Goal: Register for event/course

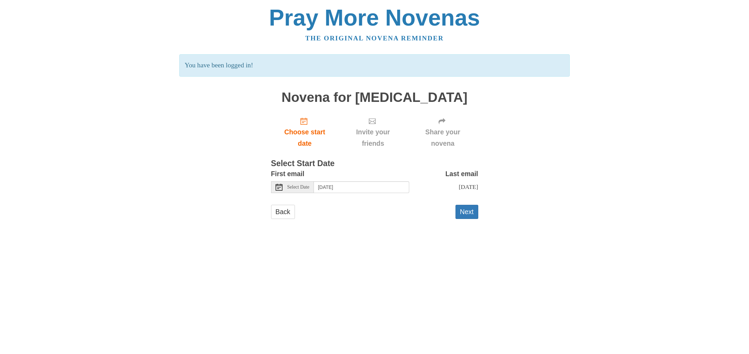
click at [303, 187] on span "Select Date" at bounding box center [298, 187] width 22 height 5
click at [466, 212] on button "Next" at bounding box center [467, 212] width 23 height 14
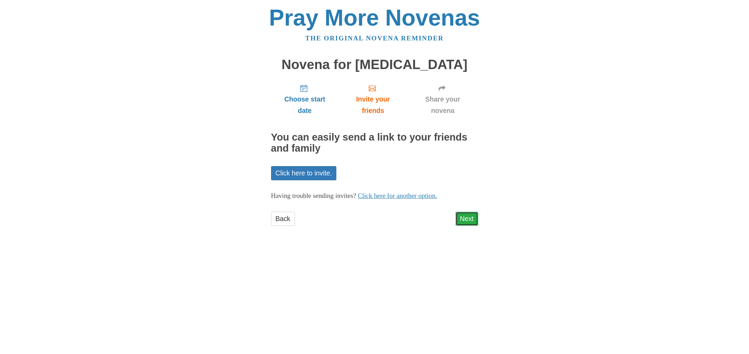
click at [466, 215] on link "Next" at bounding box center [467, 219] width 23 height 14
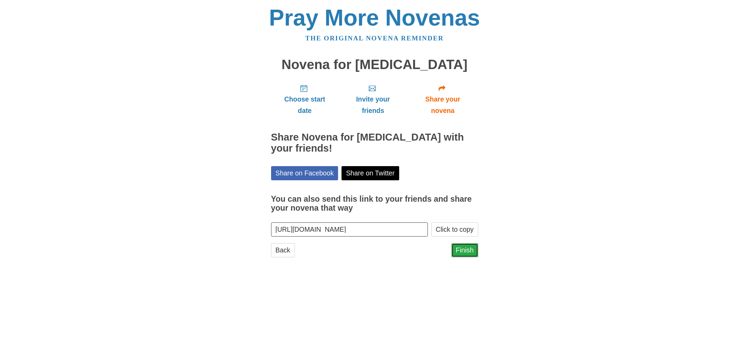
click at [464, 243] on link "Finish" at bounding box center [465, 250] width 27 height 14
